Goal: Use online tool/utility

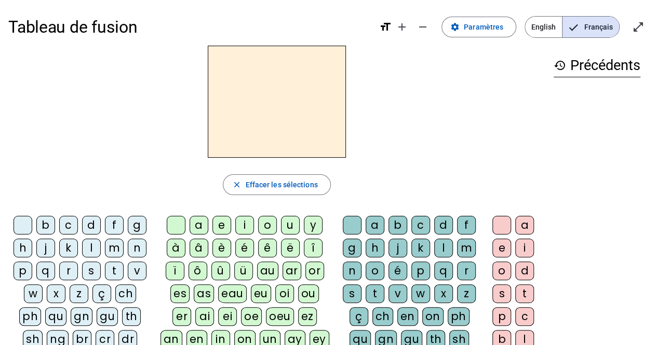
click at [115, 221] on div "f" at bounding box center [114, 225] width 19 height 19
click at [243, 221] on div "i" at bounding box center [244, 225] width 19 height 19
click at [353, 270] on div "n" at bounding box center [352, 271] width 19 height 19
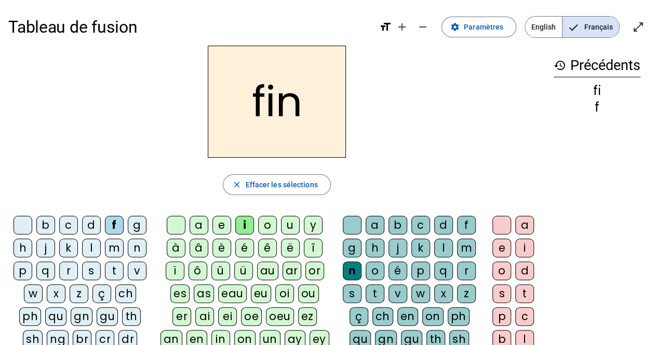
click at [503, 247] on div "e" at bounding box center [501, 248] width 19 height 19
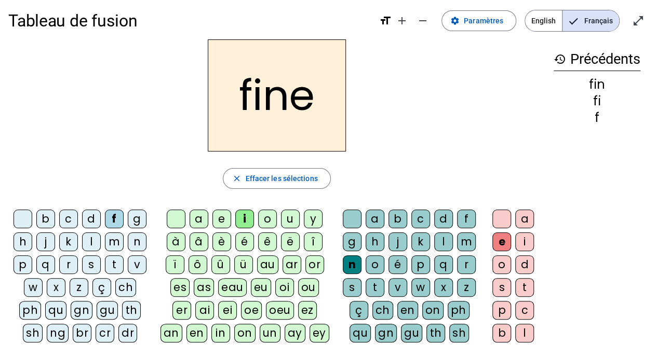
click at [71, 260] on div "r" at bounding box center [68, 265] width 19 height 19
click at [461, 244] on div "m" at bounding box center [466, 242] width 19 height 19
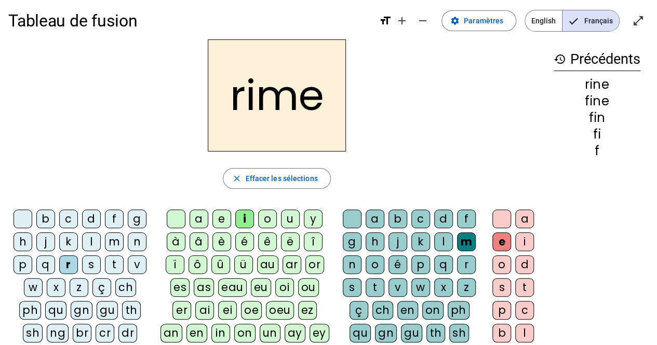
click at [202, 217] on div "a" at bounding box center [199, 219] width 19 height 19
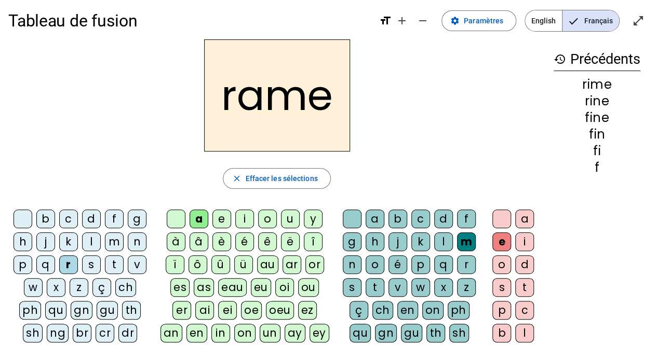
click at [202, 217] on div "a" at bounding box center [199, 219] width 19 height 19
click at [395, 287] on div "v" at bounding box center [398, 287] width 19 height 19
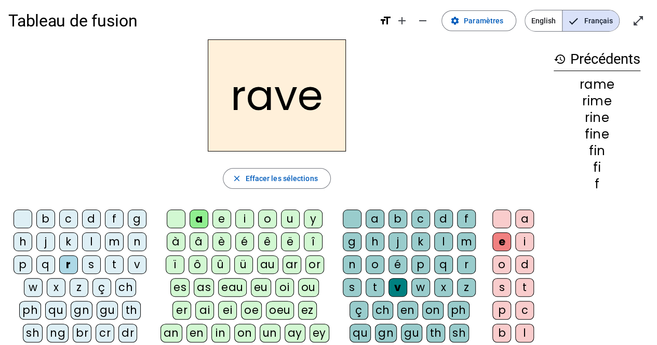
click at [138, 219] on div "g" at bounding box center [137, 219] width 19 height 19
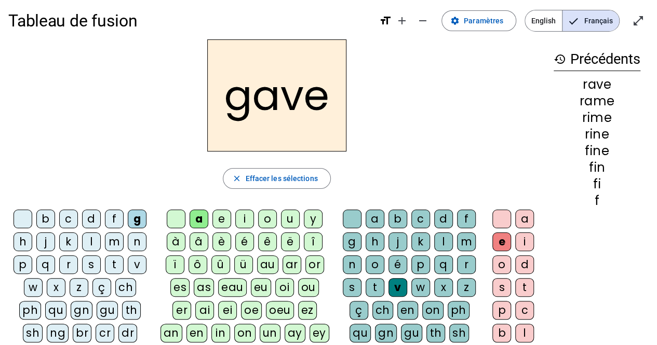
click at [71, 217] on div "c" at bounding box center [68, 219] width 19 height 19
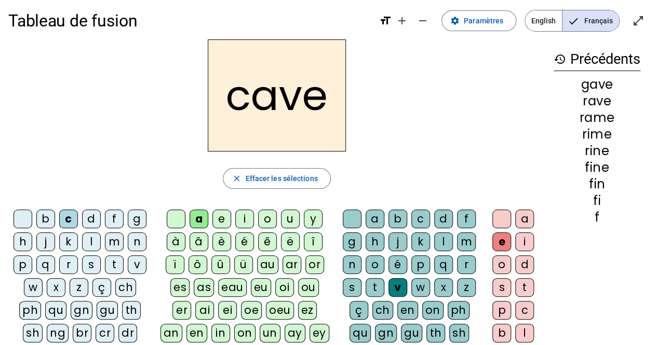
click at [418, 266] on div "p" at bounding box center [420, 265] width 19 height 19
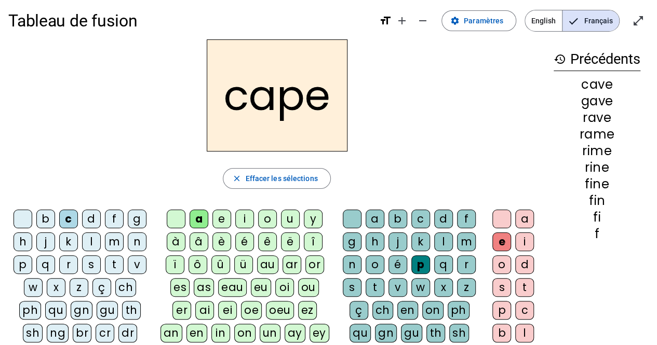
click at [91, 262] on div "s" at bounding box center [91, 265] width 19 height 19
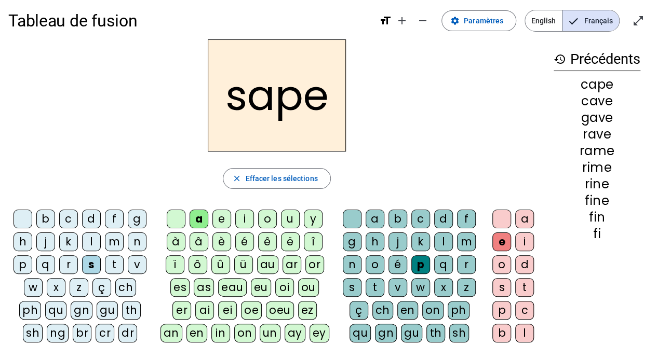
click at [353, 249] on div "g" at bounding box center [352, 242] width 19 height 19
